Goal: Find specific page/section: Find specific page/section

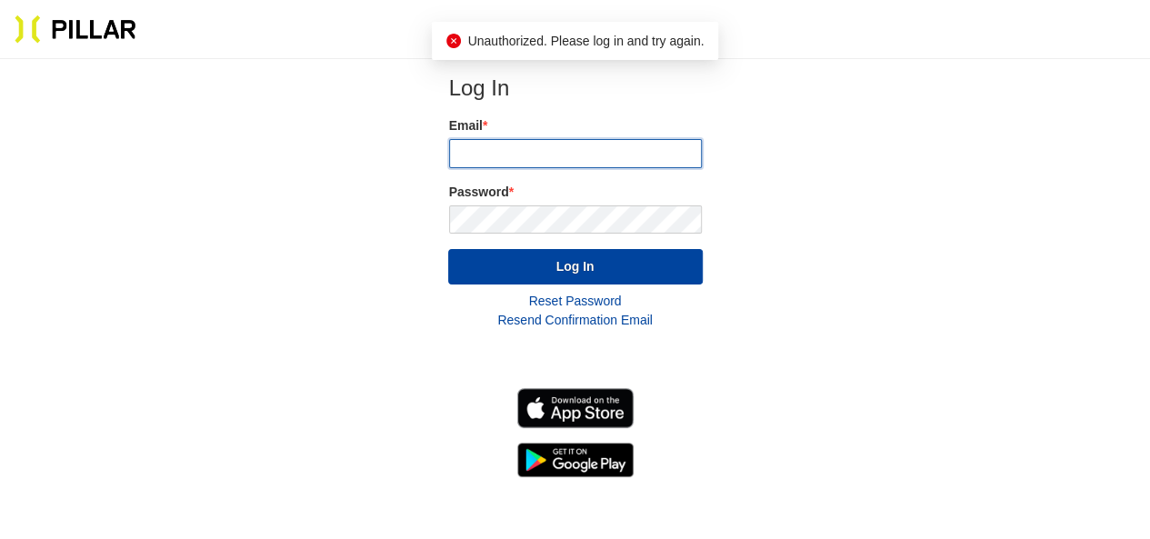
click at [476, 156] on input "email" at bounding box center [575, 153] width 253 height 29
type input "[EMAIL_ADDRESS][PERSON_NAME][DOMAIN_NAME]"
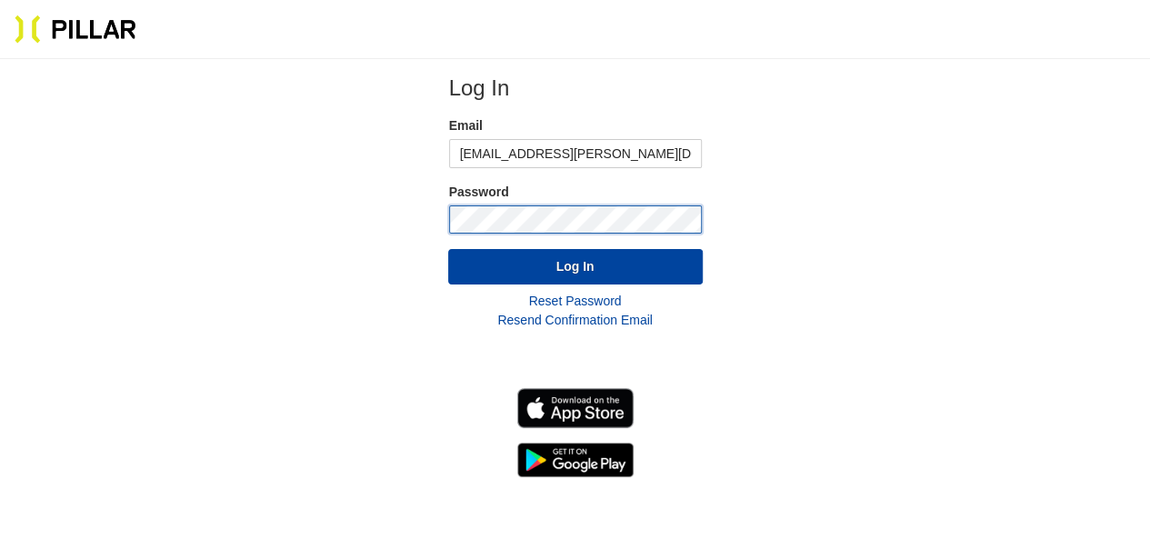
click at [448, 249] on button "Log In" at bounding box center [575, 266] width 254 height 35
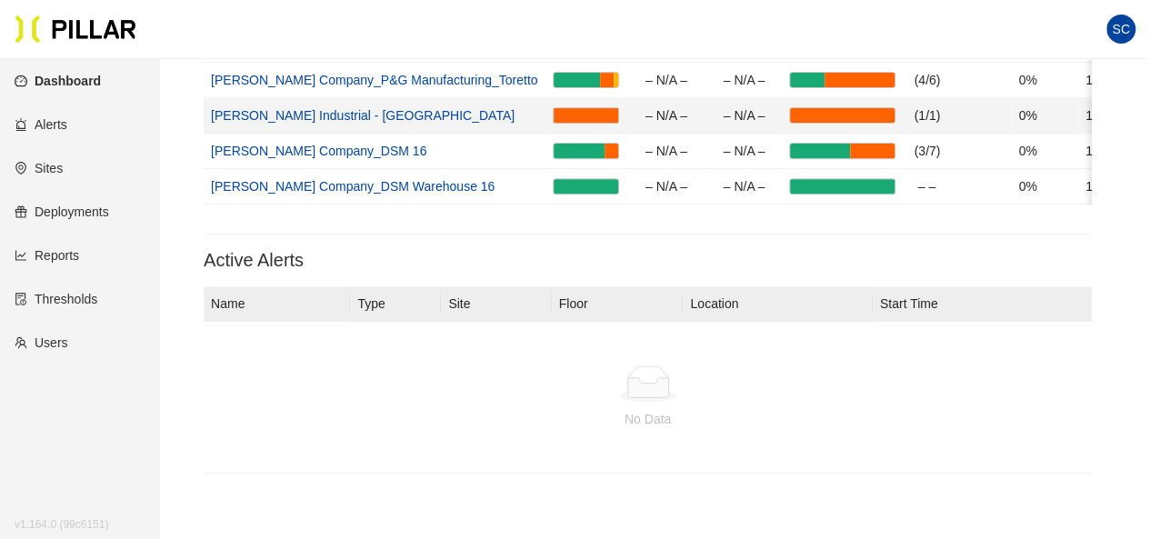
scroll to position [91, 0]
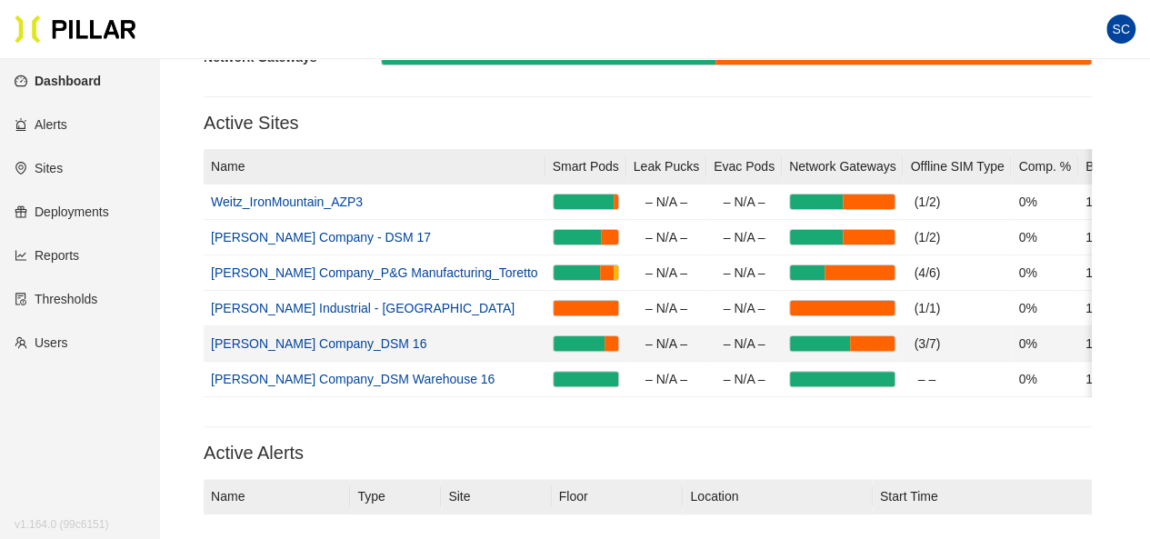
click at [294, 341] on link "[PERSON_NAME] Company_DSM 16" at bounding box center [318, 343] width 215 height 15
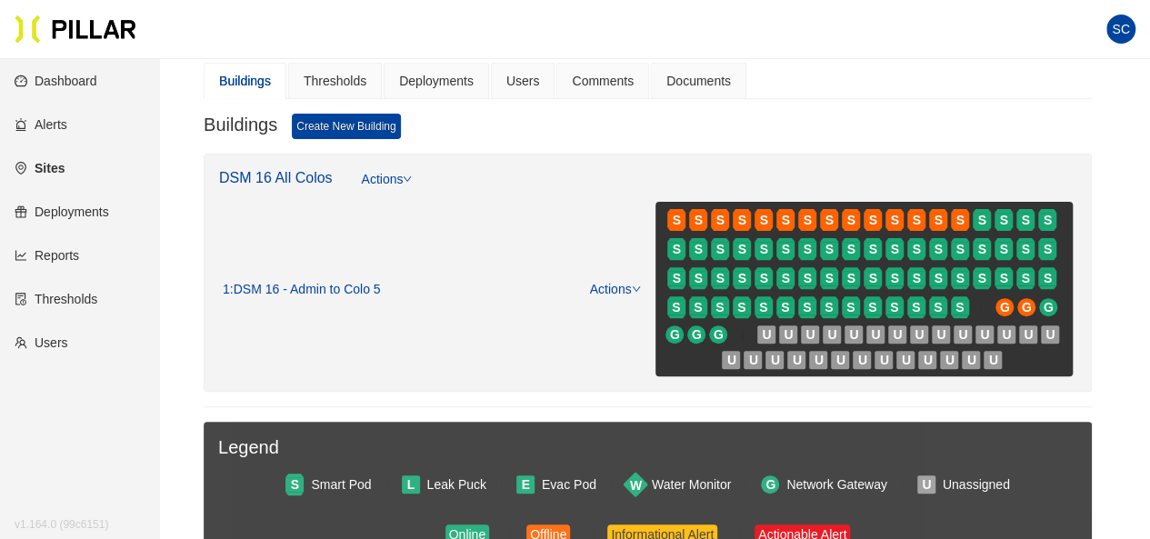
scroll to position [182, 0]
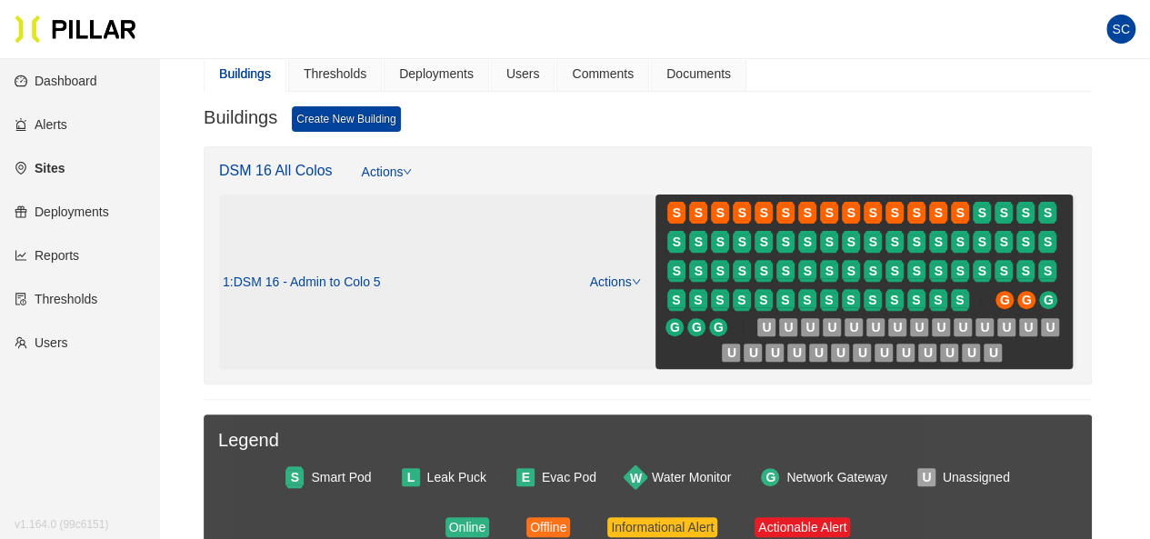
click at [627, 283] on link "Actions" at bounding box center [615, 281] width 51 height 15
click at [610, 340] on link "Edit" at bounding box center [607, 337] width 22 height 20
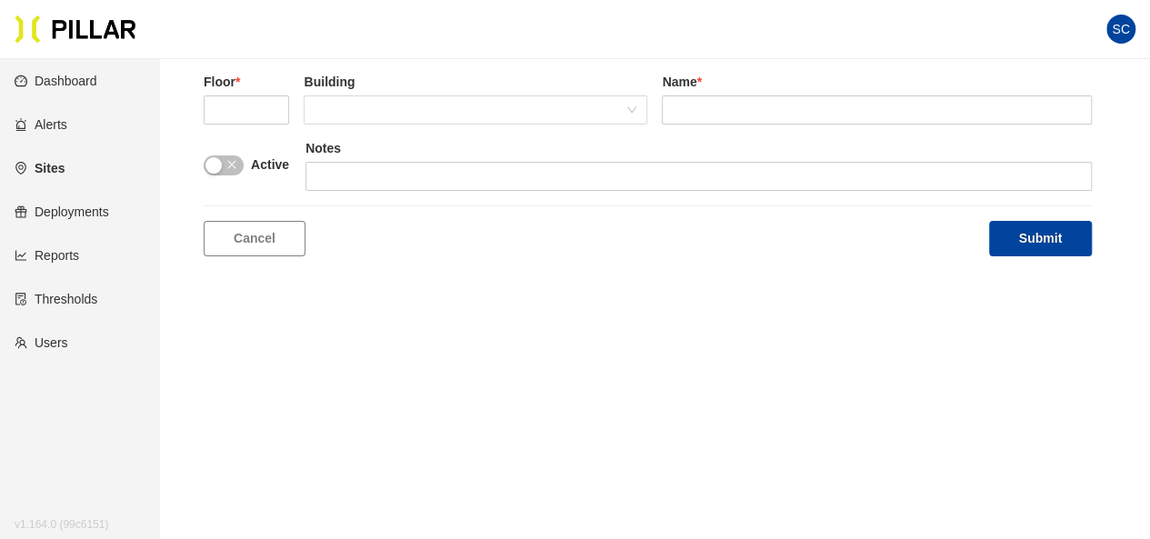
scroll to position [59, 0]
type input "1"
type input "DSM 16 - Admin to Colo 5"
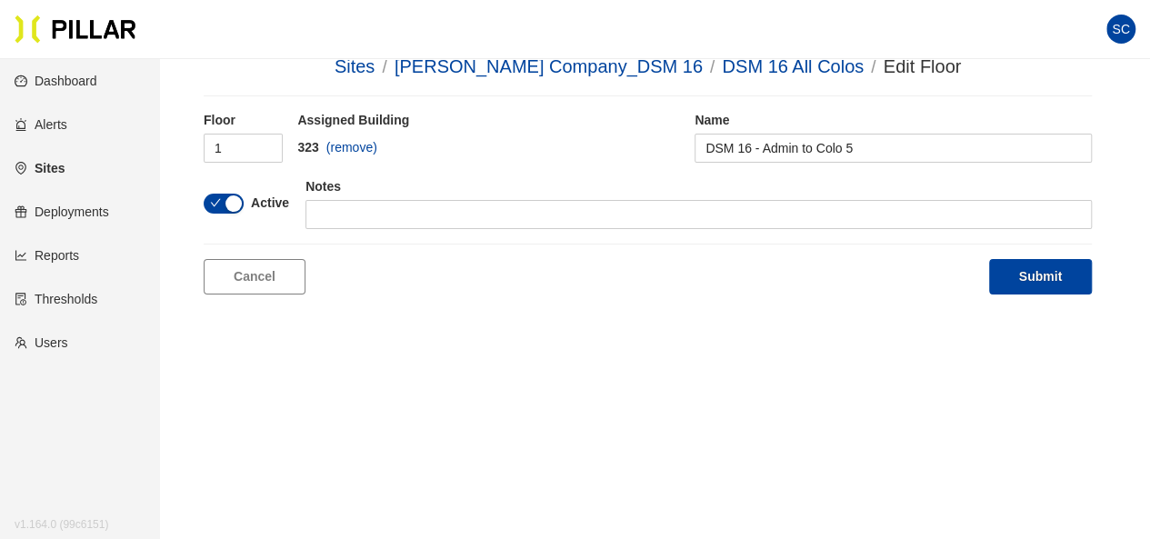
scroll to position [0, 0]
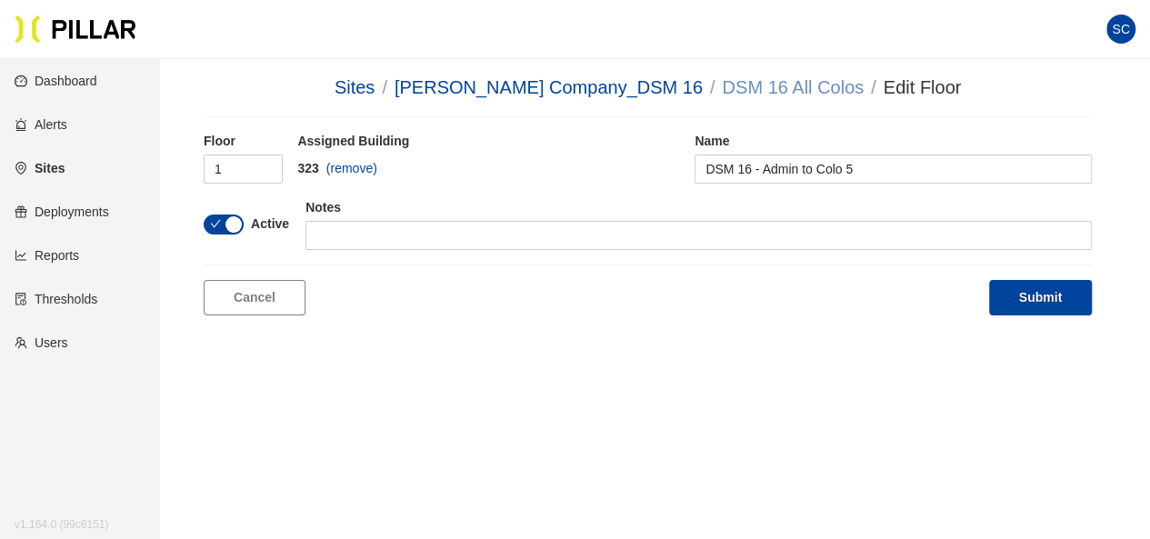
click at [745, 90] on link "DSM 16 All Colos" at bounding box center [793, 87] width 142 height 20
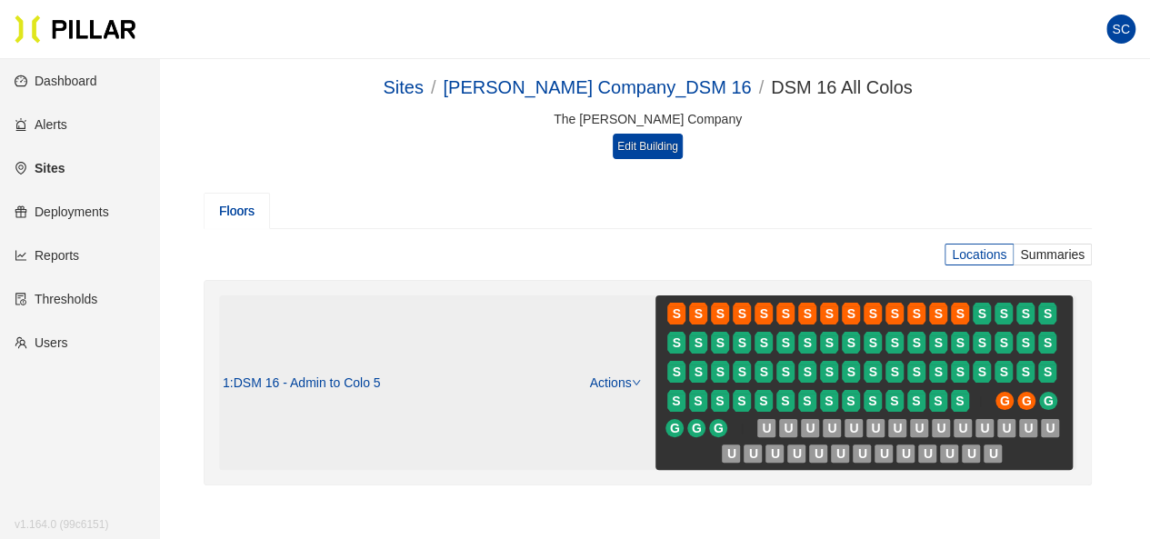
click at [632, 381] on icon "down" at bounding box center [635, 383] width 7 height 5
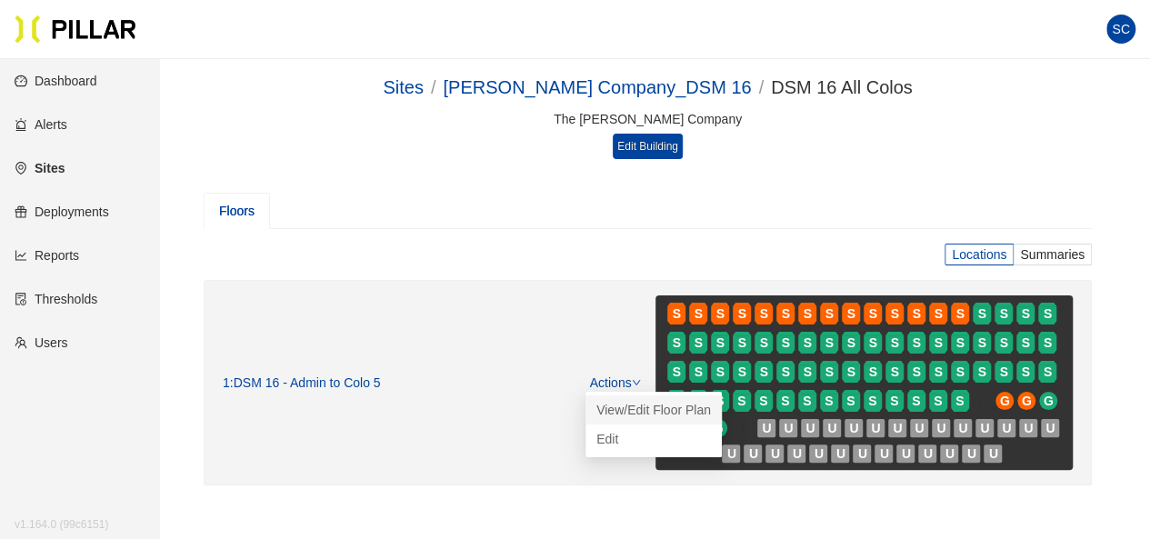
click at [632, 410] on link "View/Edit Floor Plan" at bounding box center [653, 410] width 115 height 20
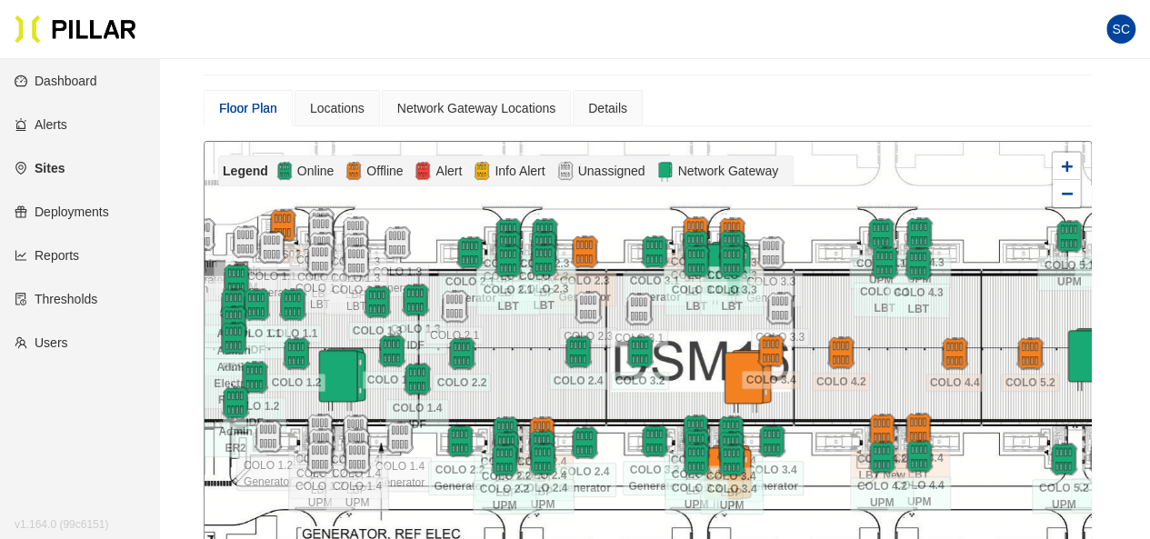
scroll to position [182, 0]
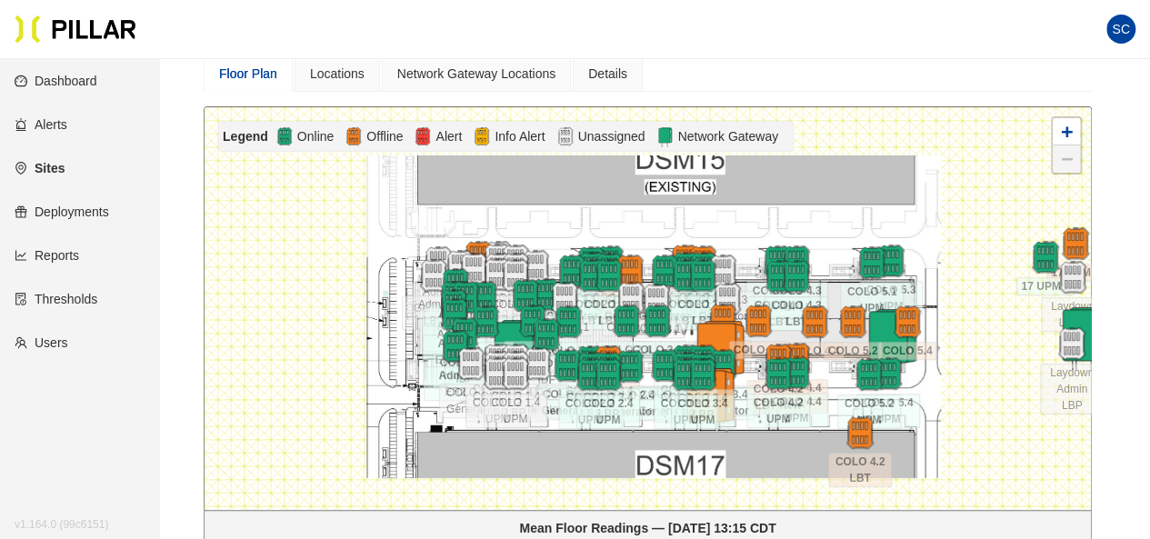
click at [988, 425] on div at bounding box center [647, 308] width 886 height 403
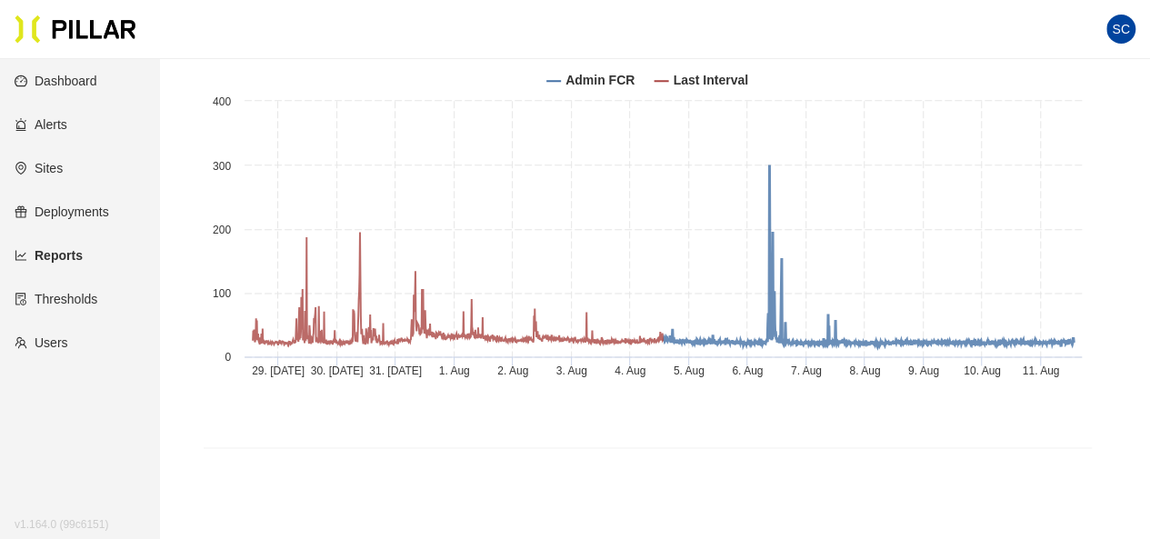
scroll to position [982, 0]
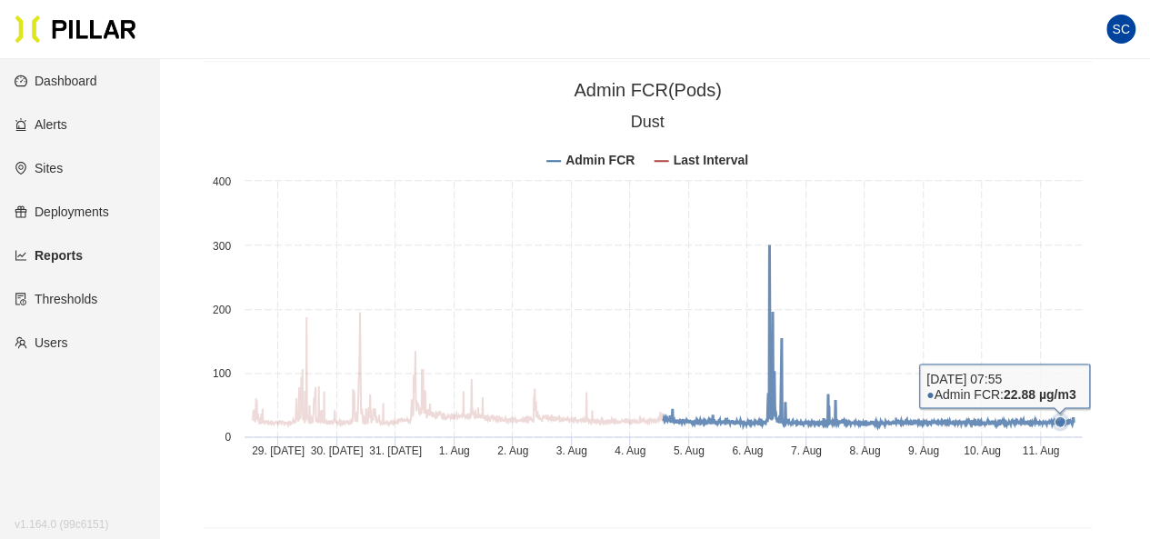
click at [1060, 422] on icon at bounding box center [1060, 422] width 18 height 18
